Goal: Task Accomplishment & Management: Use online tool/utility

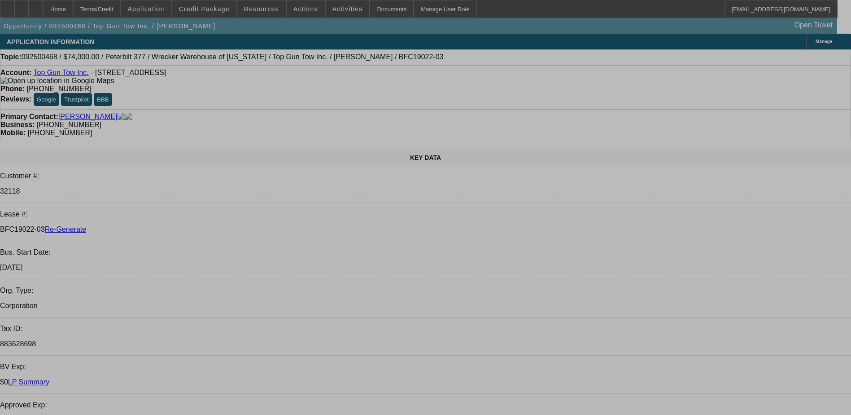
select select "0"
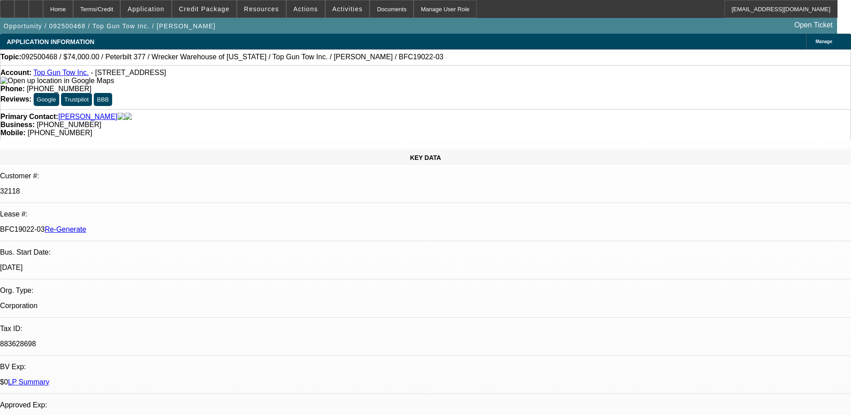
select select "2"
select select "0.1"
select select "0"
select select "2"
select select "0.1"
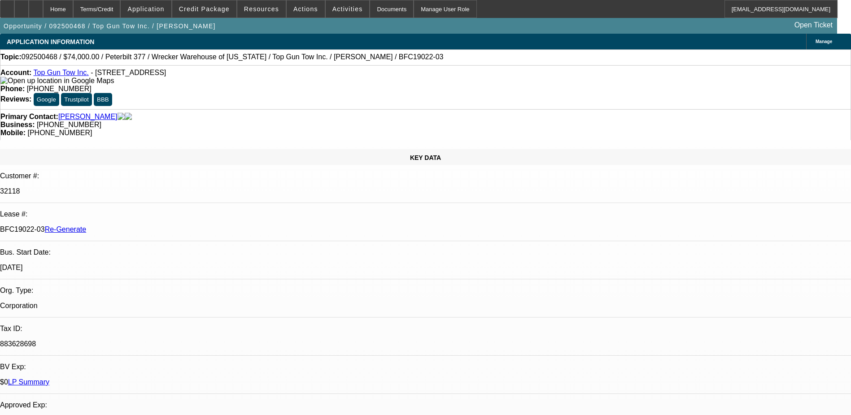
select select "0"
select select "2"
select select "0.1"
select select "0"
select select "2"
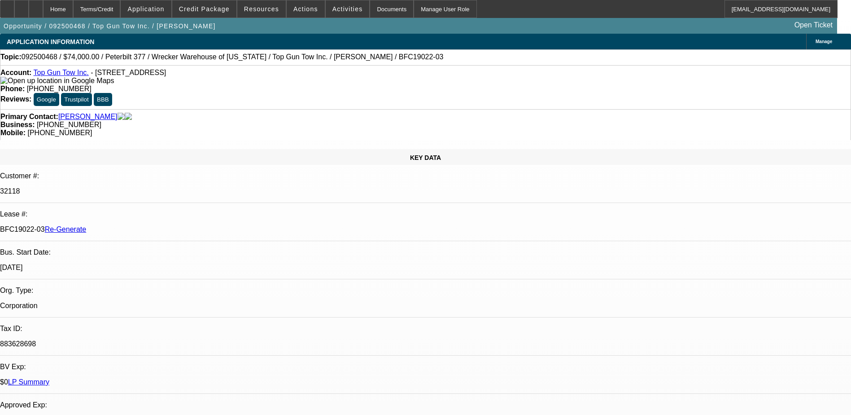
select select "0.1"
select select "1"
select select "2"
select select "4"
select select "1"
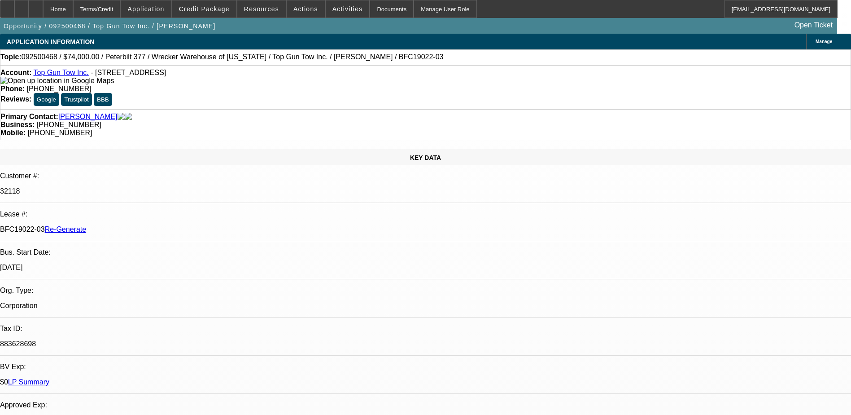
select select "2"
select select "4"
select select "1"
select select "2"
select select "4"
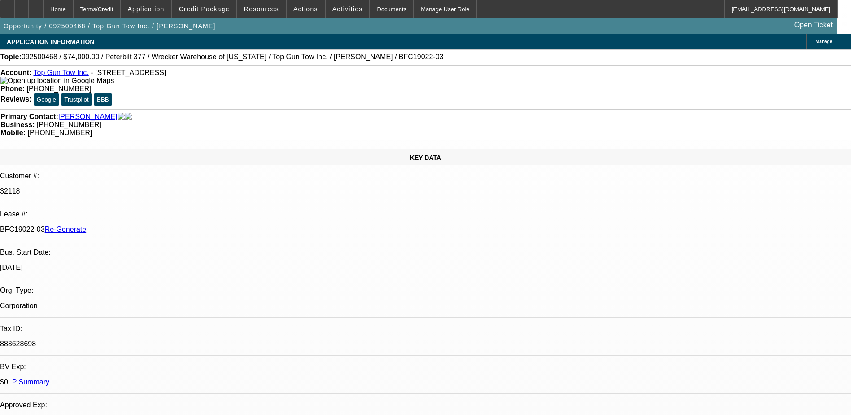
select select "1"
select select "2"
select select "4"
